Goal: Task Accomplishment & Management: Complete application form

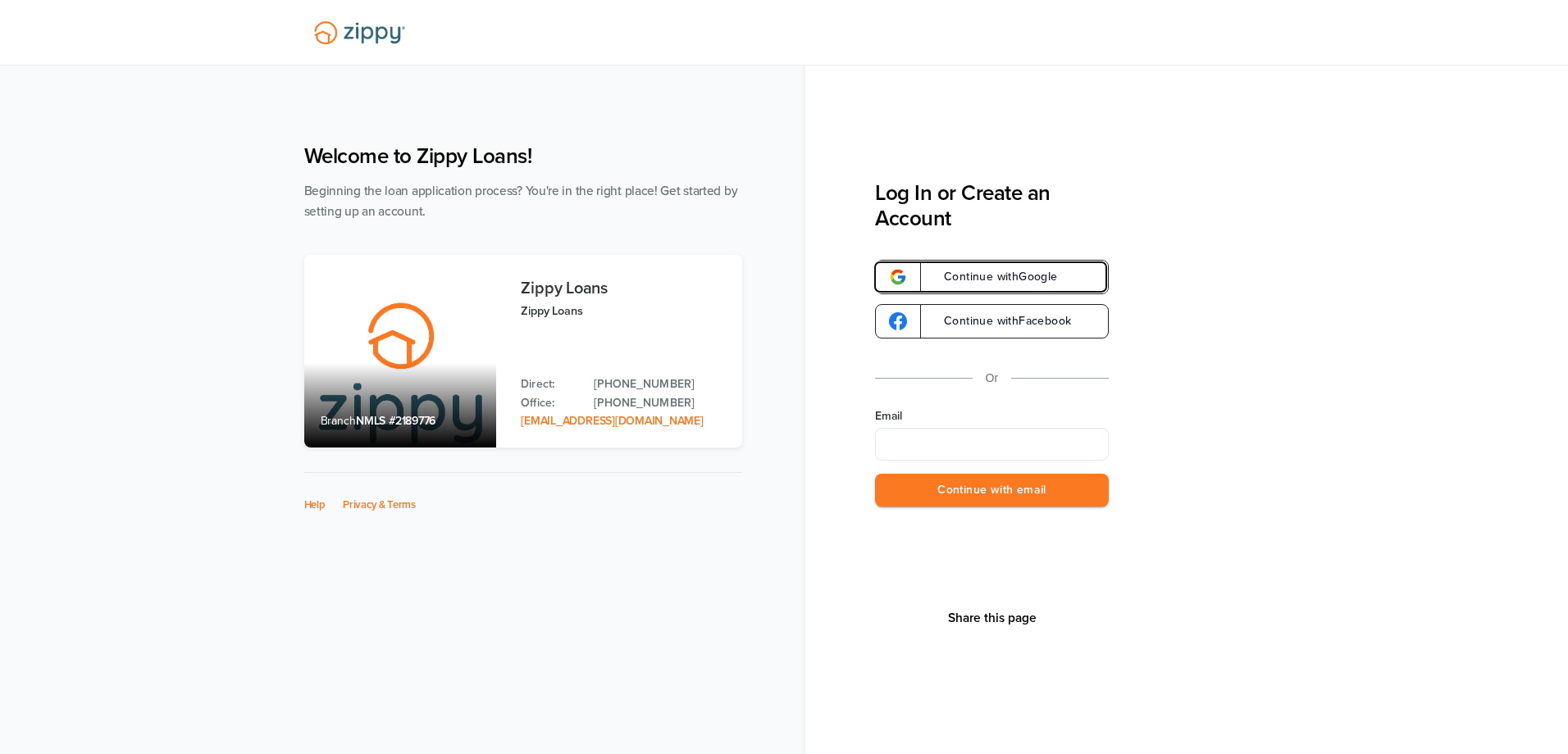
click at [1005, 277] on span "Continue with Google" at bounding box center [992, 276] width 130 height 12
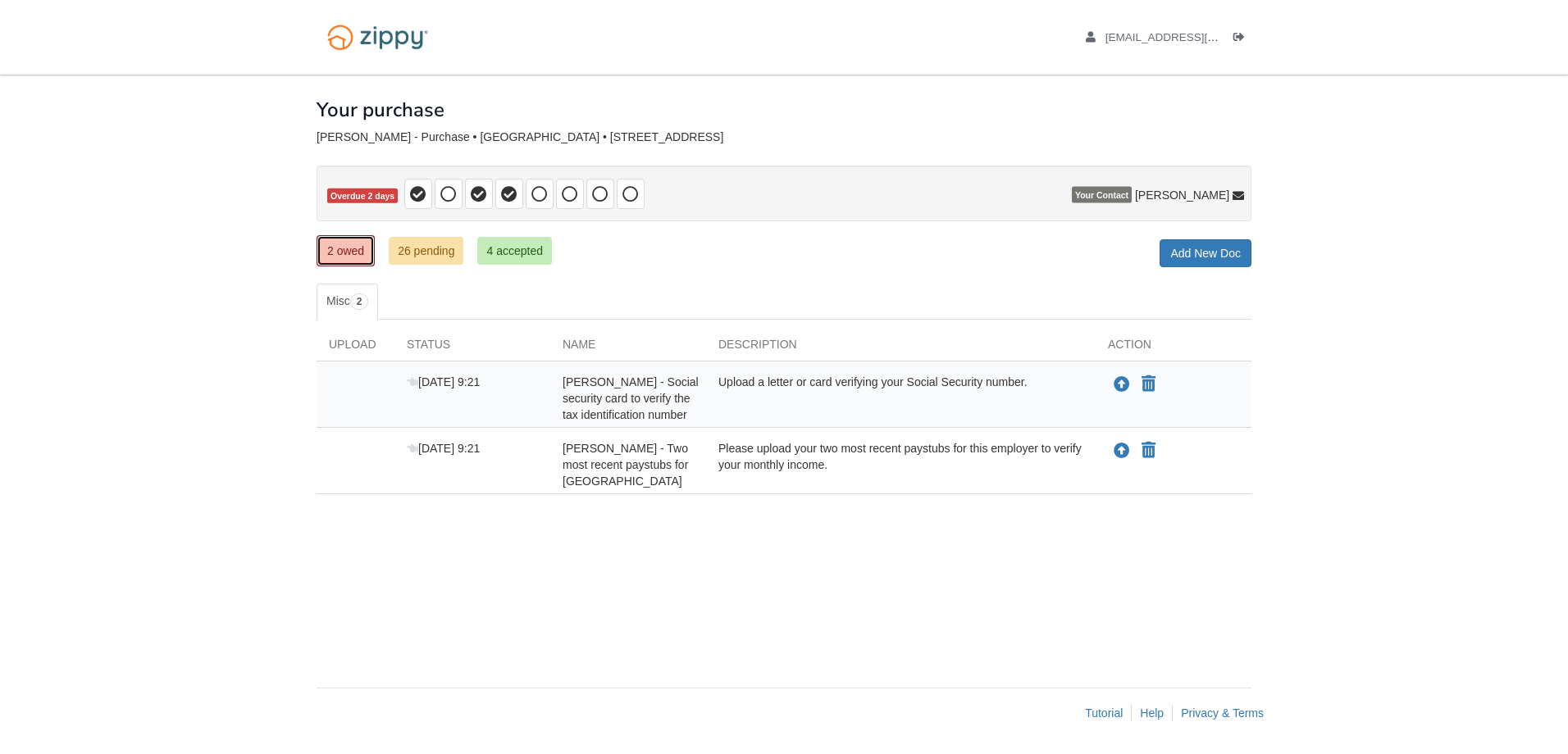
click at [361, 251] on link "2 owed" at bounding box center [346, 251] width 58 height 31
click at [1247, 257] on link "Add New Doc" at bounding box center [1205, 253] width 92 height 28
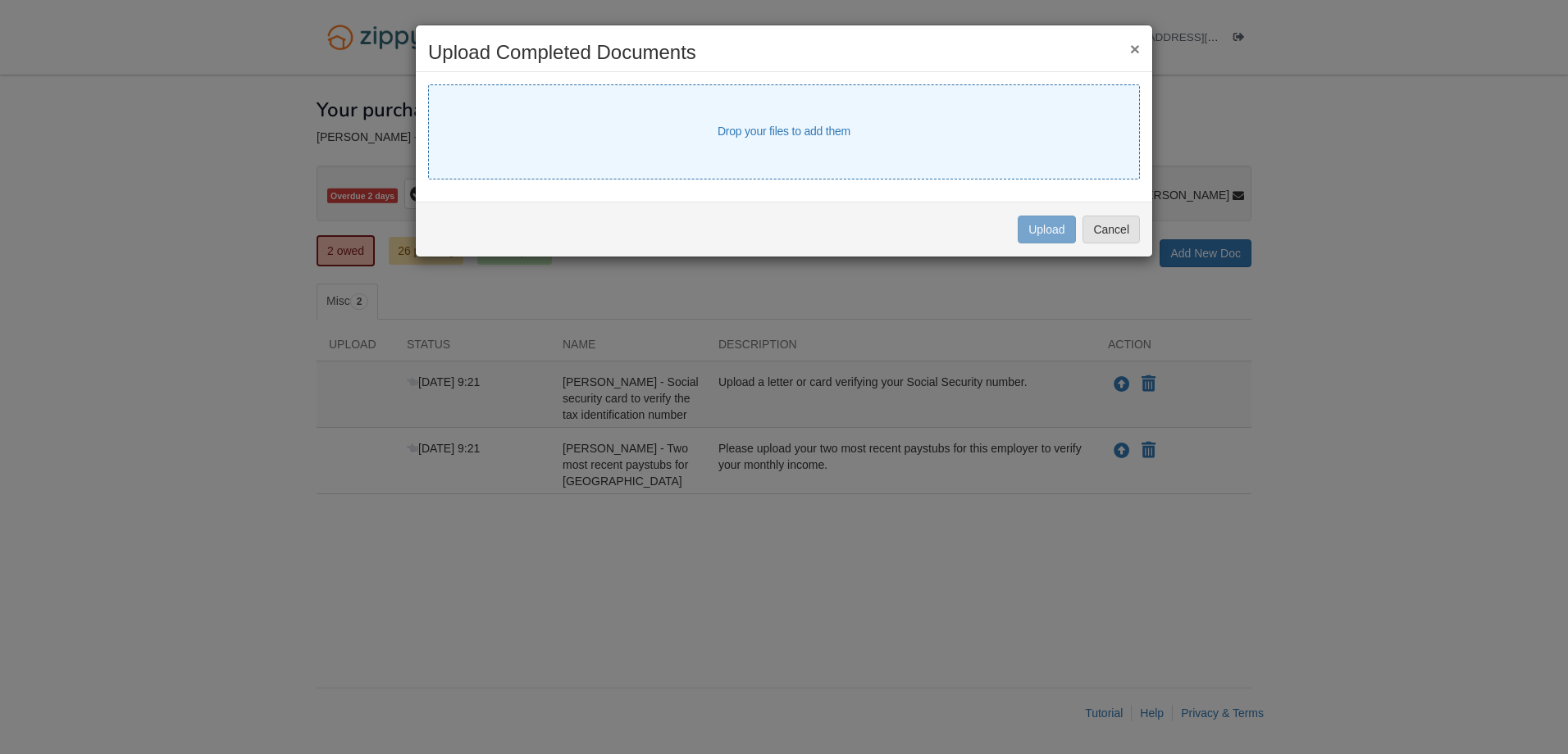
select select "****"
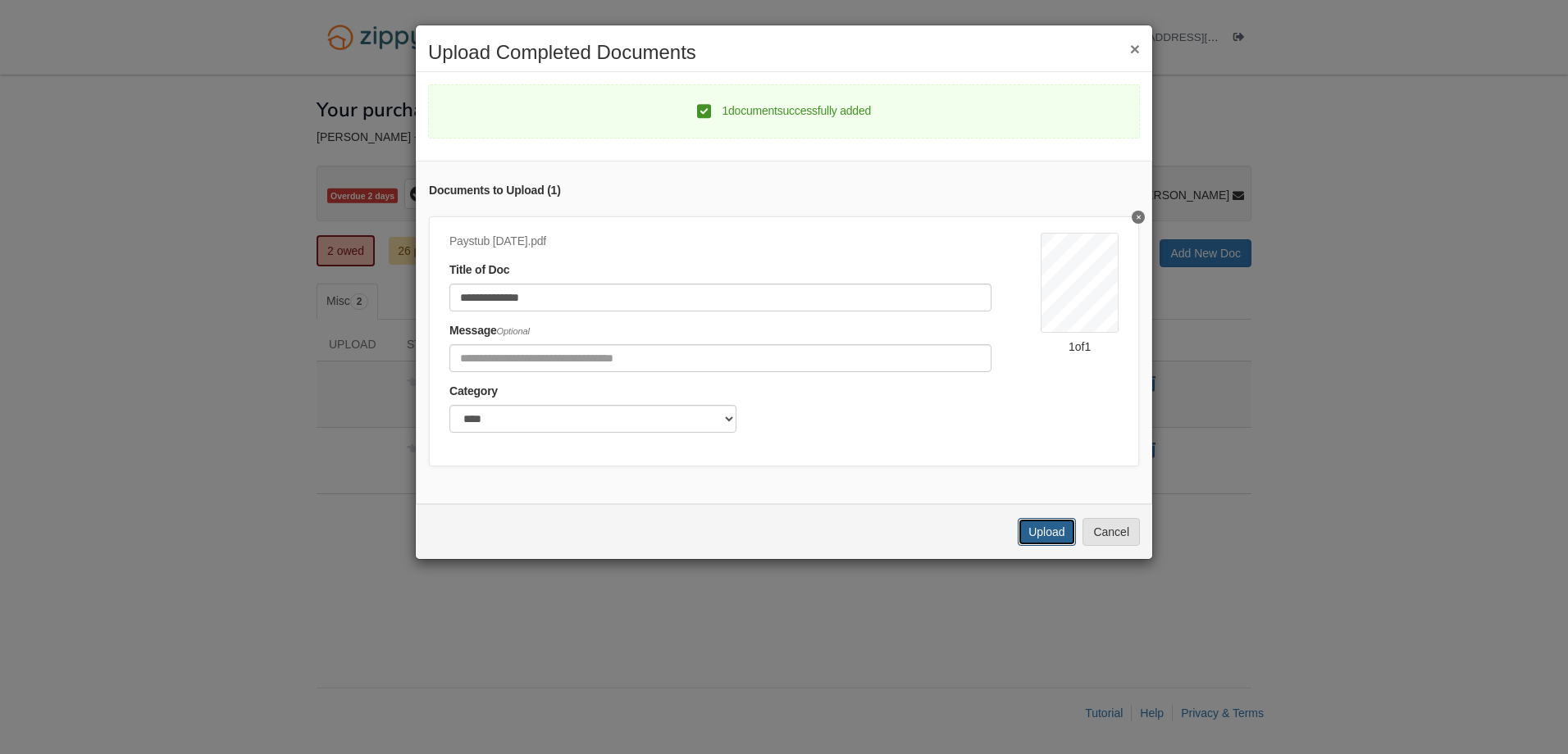
click at [1066, 545] on button "Upload" at bounding box center [1046, 531] width 57 height 28
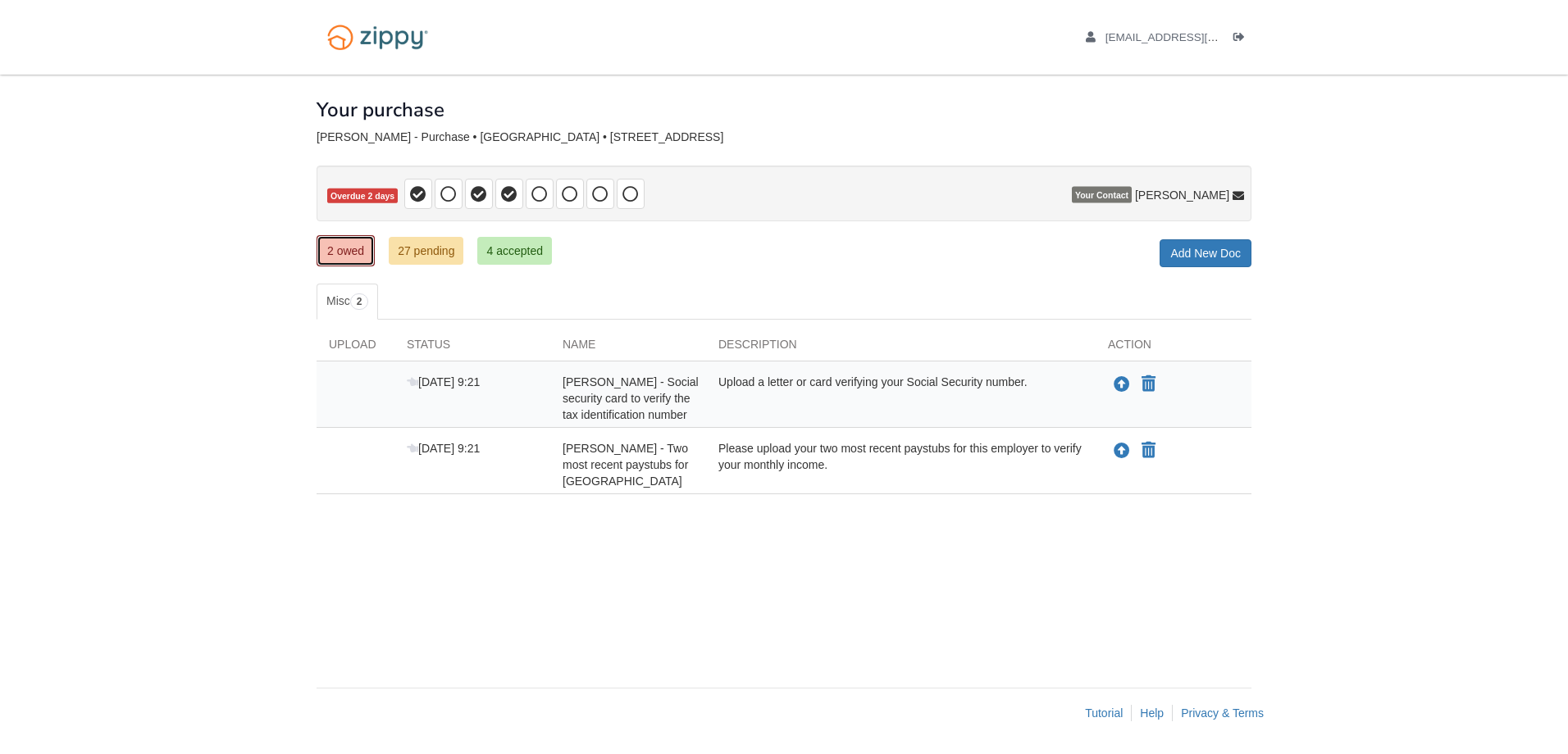
click at [340, 254] on link "2 owed" at bounding box center [346, 251] width 58 height 31
